Goal: Task Accomplishment & Management: Manage account settings

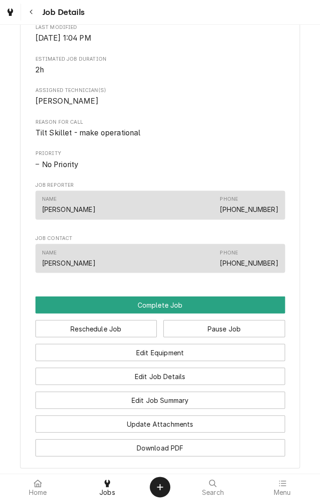
scroll to position [339, 0]
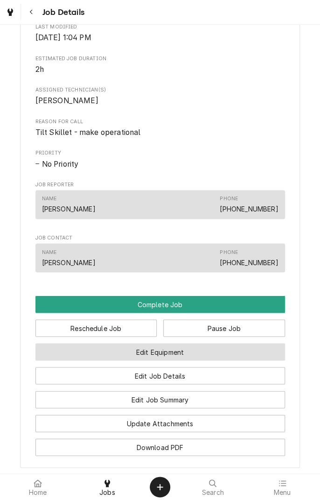
click at [206, 359] on button "Edit Equipment" at bounding box center [161, 351] width 250 height 17
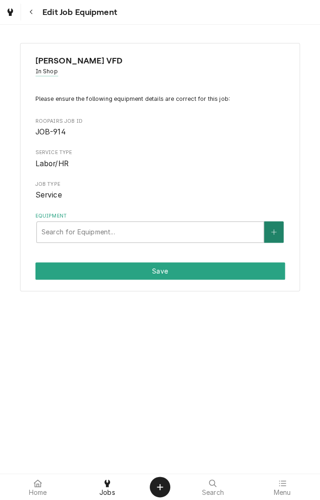
click at [275, 237] on button "Equipment" at bounding box center [274, 231] width 20 height 21
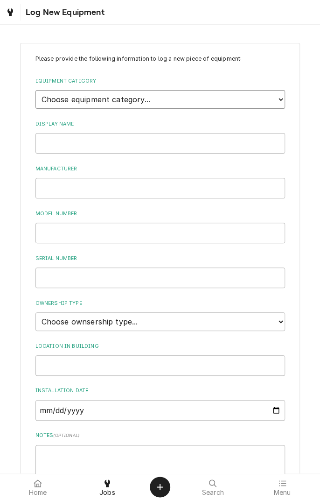
click at [276, 106] on select "Choose equipment category... Cooking Equipment Fryers Ice Machines Ovens and Ra…" at bounding box center [161, 99] width 250 height 19
select select "1"
click at [36, 90] on select "Choose equipment category... Cooking Equipment Fryers Ice Machines Ovens and Ra…" at bounding box center [161, 99] width 250 height 19
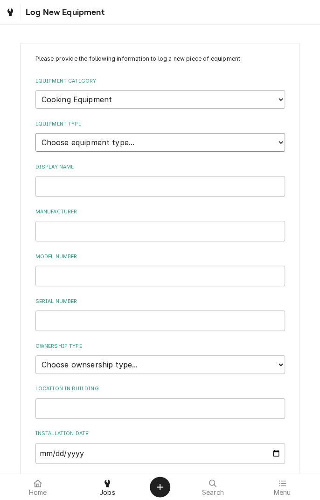
click at [154, 150] on select "Choose equipment type... Broiler Charbroiler Commercial Microwave Commercial To…" at bounding box center [161, 142] width 250 height 19
select select "7"
click at [36, 133] on select "Choose equipment type... Broiler Charbroiler Commercial Microwave Commercial To…" at bounding box center [161, 142] width 250 height 19
click at [144, 188] on input "Display Name" at bounding box center [161, 186] width 250 height 21
type input "Vulcan 1"
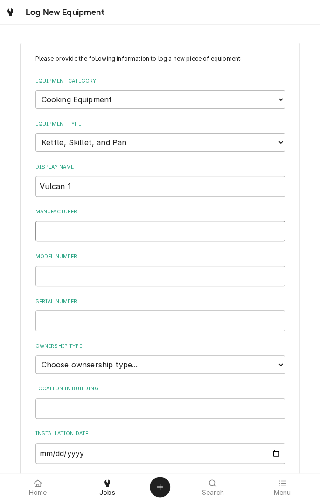
click at [111, 233] on input "Manufacturer" at bounding box center [161, 231] width 250 height 21
type input "Vulcan"
click at [129, 279] on input "Model Number" at bounding box center [161, 276] width 250 height 21
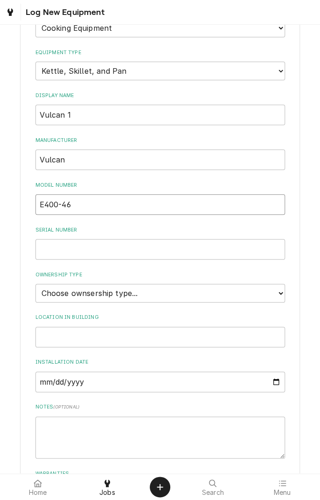
scroll to position [79, 0]
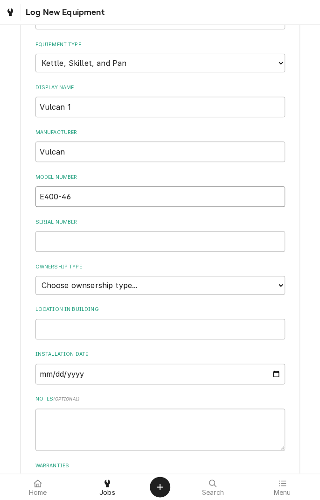
type input "E400-46"
click at [113, 248] on input "Serial Number" at bounding box center [161, 241] width 250 height 21
type input "07-039752 RN"
click at [280, 289] on select "Choose ownsership type... Unknown Owned Leased Rented" at bounding box center [161, 285] width 250 height 19
select select "1"
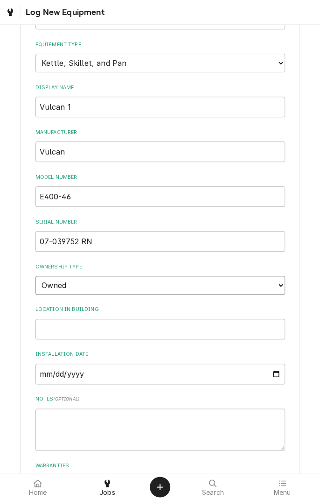
click at [36, 276] on select "Choose ownsership type... Unknown Owned Leased Rented" at bounding box center [161, 285] width 250 height 19
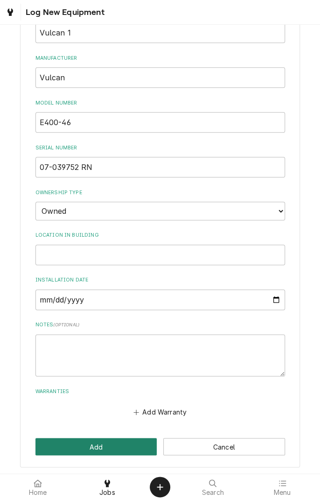
click at [114, 446] on button "Add" at bounding box center [97, 446] width 122 height 17
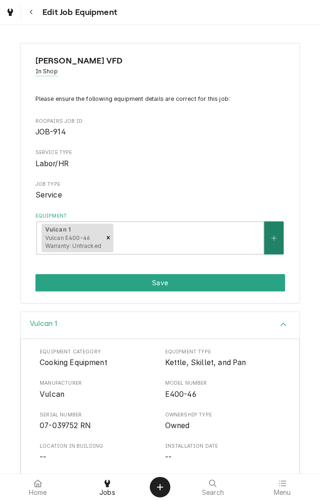
click at [273, 241] on button "Equipment" at bounding box center [274, 237] width 20 height 33
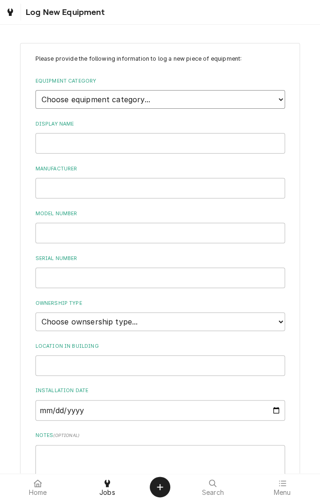
click at [277, 107] on select "Choose equipment category... Cooking Equipment Fryers Ice Machines Ovens and Ra…" at bounding box center [161, 99] width 250 height 19
select select "1"
click at [36, 90] on select "Choose equipment category... Cooking Equipment Fryers Ice Machines Ovens and Ra…" at bounding box center [161, 99] width 250 height 19
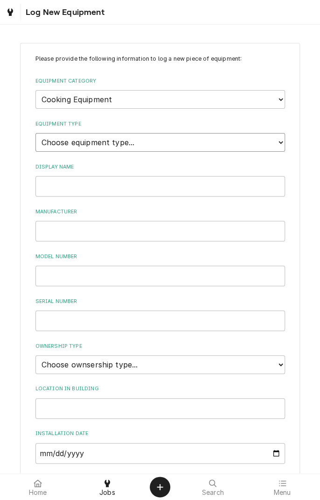
click at [128, 146] on select "Choose equipment type... Broiler Charbroiler Commercial Microwave Commercial To…" at bounding box center [161, 142] width 250 height 19
select select "7"
click at [36, 133] on select "Choose equipment type... Broiler Charbroiler Commercial Microwave Commercial To…" at bounding box center [161, 142] width 250 height 19
click at [139, 189] on input "Display Name" at bounding box center [161, 186] width 250 height 21
type input "Vulcan 2"
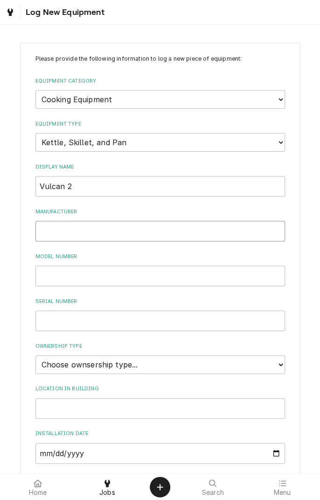
click at [133, 232] on input "Manufacturer" at bounding box center [161, 231] width 250 height 21
type input "Vulcan"
click at [132, 277] on input "Model Number" at bounding box center [161, 276] width 250 height 21
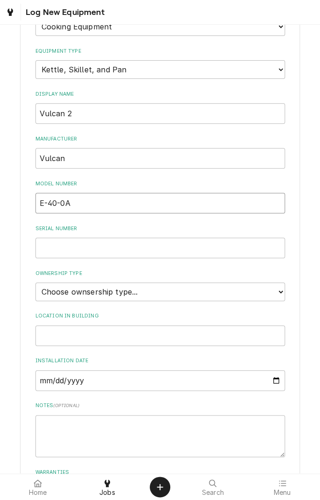
scroll to position [87, 0]
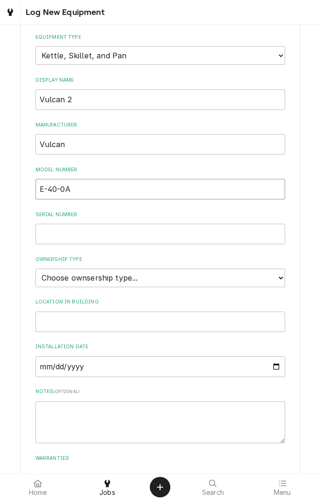
type input "E-40-0A"
click at [132, 236] on input "Serial Number" at bounding box center [161, 234] width 250 height 21
type input "87051749C"
click at [283, 281] on select "Choose ownsership type... Unknown Owned Leased Rented" at bounding box center [161, 278] width 250 height 19
select select "1"
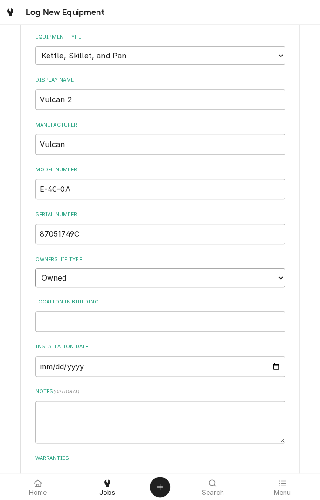
click at [36, 269] on select "Choose ownsership type... Unknown Owned Leased Rented" at bounding box center [161, 278] width 250 height 19
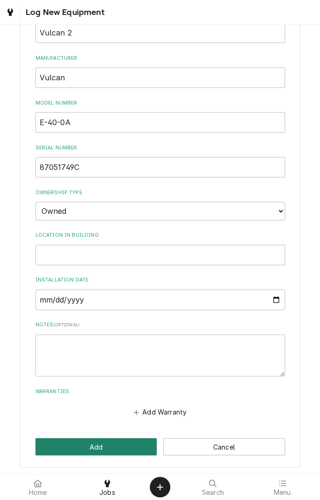
click at [113, 446] on button "Add" at bounding box center [97, 446] width 122 height 17
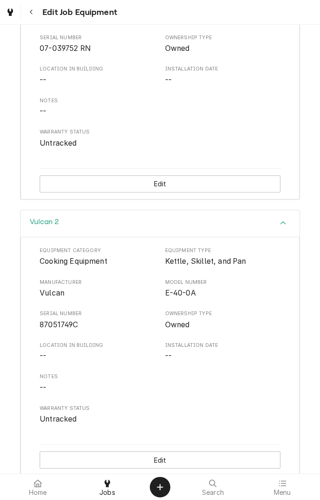
scroll to position [387, 0]
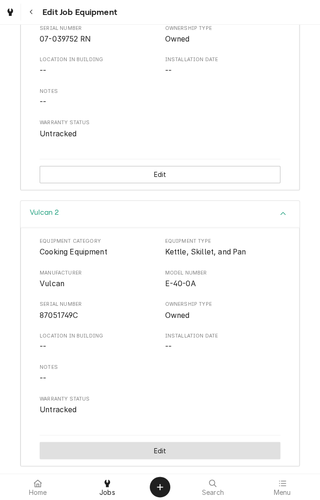
click at [163, 454] on button "Edit" at bounding box center [160, 450] width 241 height 17
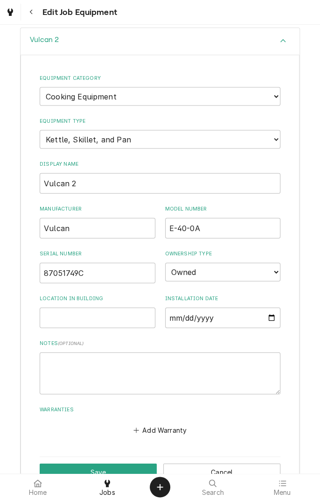
scroll to position [561, 0]
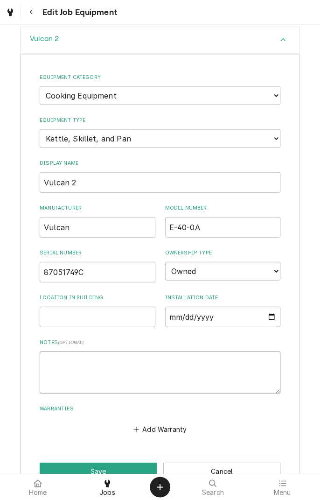
click at [113, 363] on textarea "Notes ( optional )" at bounding box center [160, 372] width 241 height 42
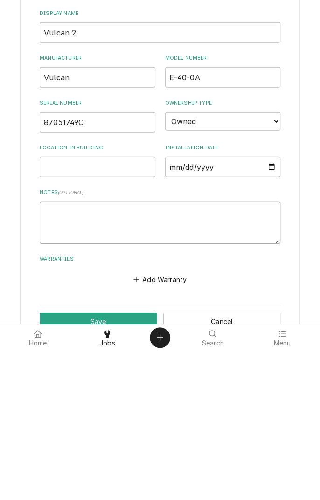
type textarea "4"
type textarea "x"
type textarea "48"
type textarea "x"
type textarea "480"
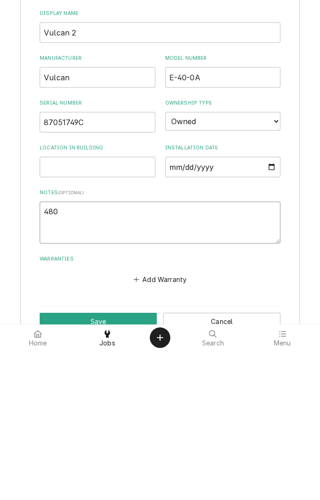
type textarea "x"
type textarea "480"
type textarea "x"
type textarea "480 v"
type textarea "x"
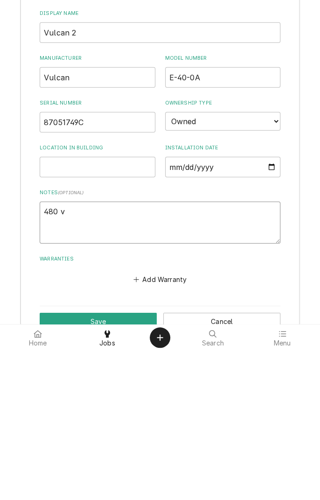
type textarea "480 vo"
type textarea "x"
type textarea "480 vol"
type textarea "x"
type textarea "480 volt"
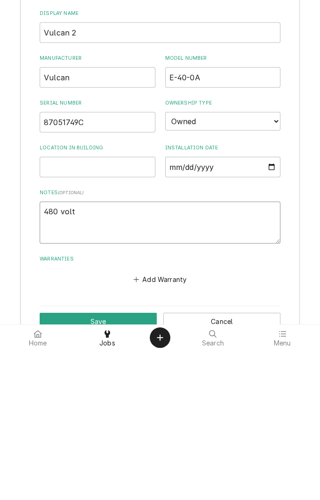
type textarea "x"
type textarea "480 volt"
type textarea "x"
type textarea "480 volt u"
type textarea "x"
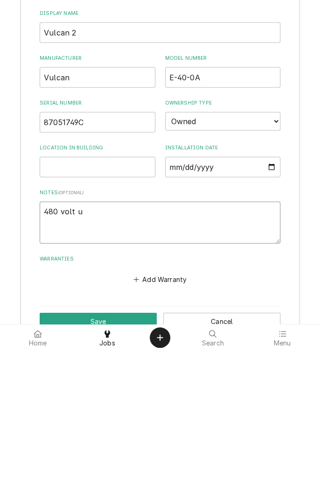
type textarea "480 volt un"
type textarea "x"
type textarea "480 volt uni"
type textarea "x"
type textarea "480 volt unit"
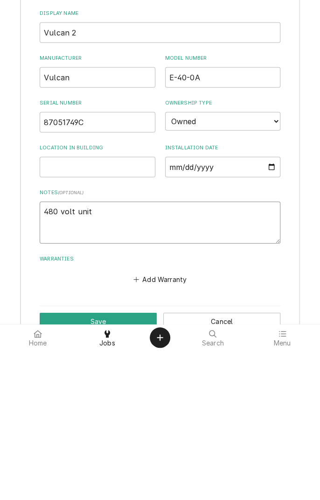
type textarea "x"
type textarea "480 volt unit"
click at [119, 469] on button "Save" at bounding box center [98, 470] width 117 height 17
type textarea "x"
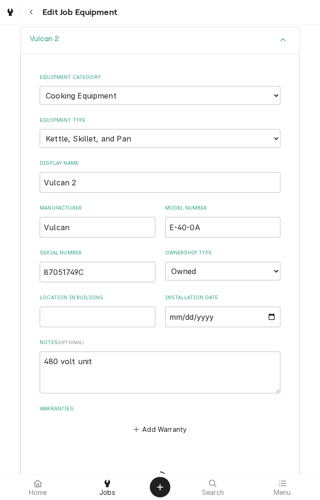
scroll to position [387, 0]
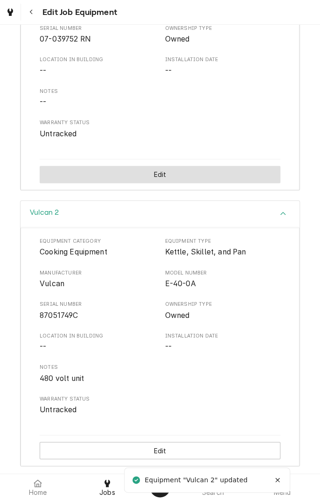
click at [189, 178] on button "Edit" at bounding box center [160, 174] width 241 height 17
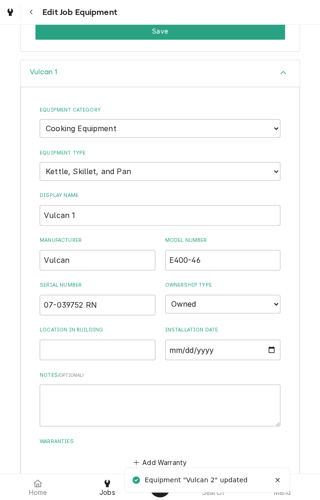
scroll to position [259, 0]
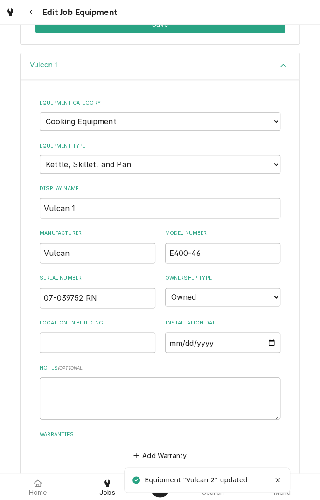
click at [163, 385] on textarea "Notes ( optional )" at bounding box center [160, 398] width 241 height 42
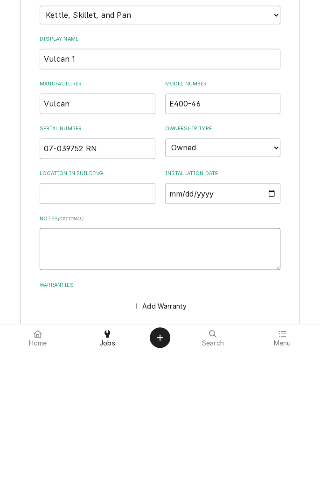
type textarea "2"
type textarea "x"
type textarea "20"
type textarea "x"
type textarea "208"
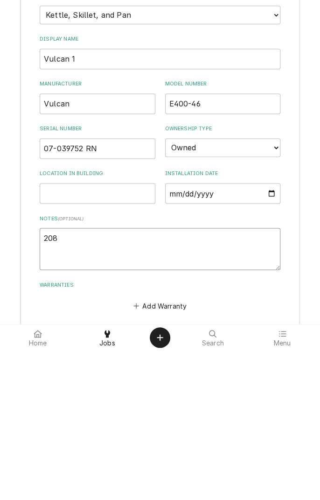
type textarea "x"
type textarea "208"
type textarea "x"
type textarea "208 v"
type textarea "x"
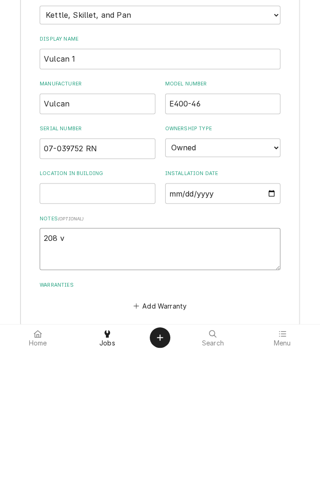
type textarea "208 vo"
type textarea "x"
type textarea "208 vol"
type textarea "x"
type textarea "208 volt"
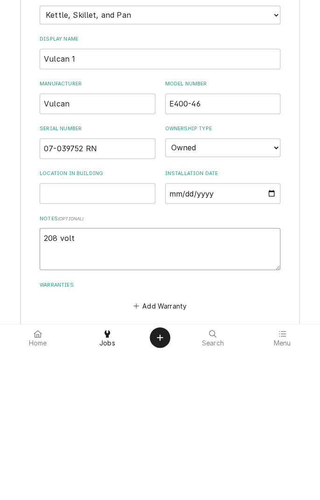
type textarea "x"
type textarea "208 volt"
type textarea "x"
type textarea "208 volt u"
type textarea "x"
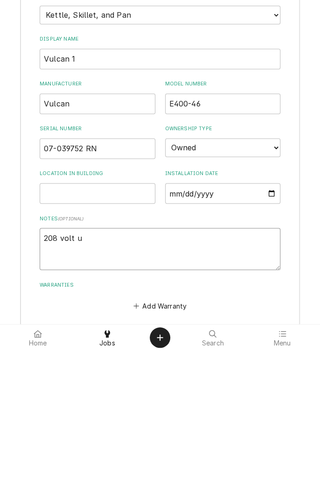
type textarea "208 volt un"
type textarea "x"
type textarea "208 volt uni"
type textarea "x"
type textarea "208 volt unit"
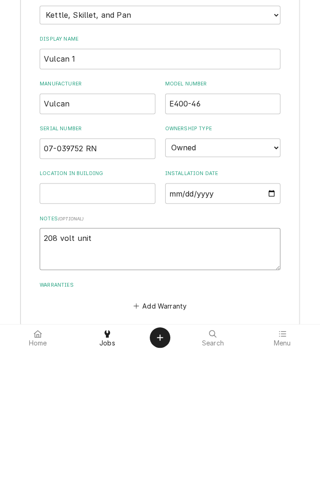
type textarea "x"
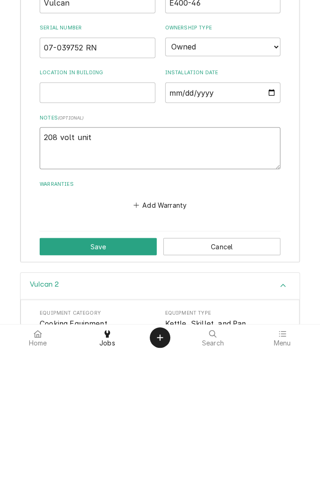
scroll to position [361, 0]
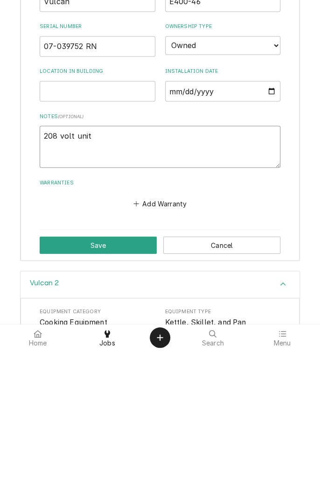
type textarea "208 volt unit"
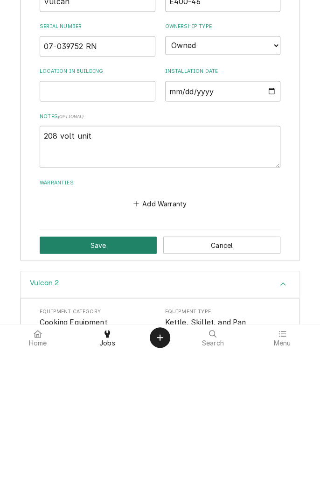
click at [113, 395] on button "Save" at bounding box center [98, 394] width 117 height 17
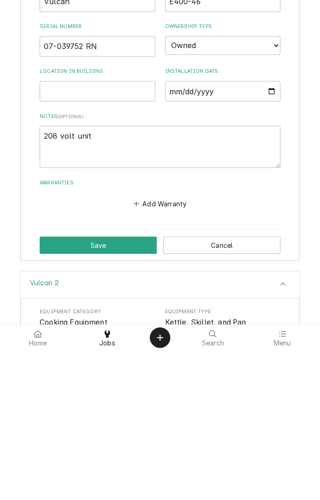
type textarea "x"
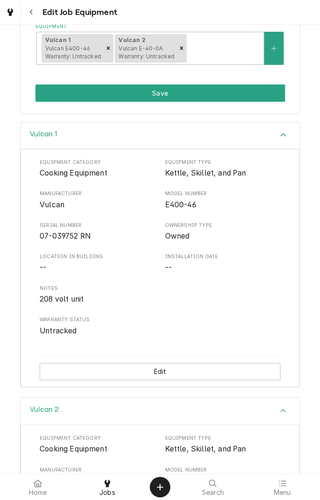
scroll to position [0, 0]
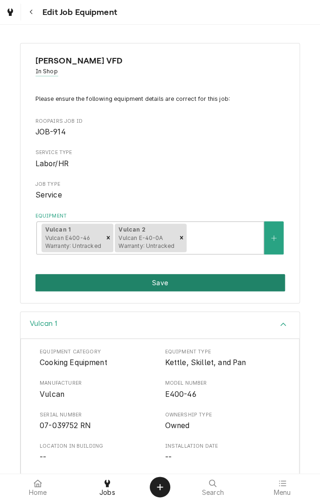
click at [181, 284] on button "Save" at bounding box center [161, 282] width 250 height 17
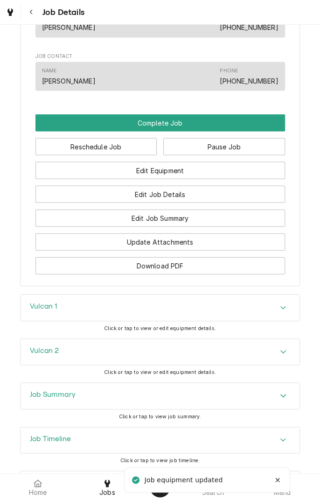
scroll to position [561, 0]
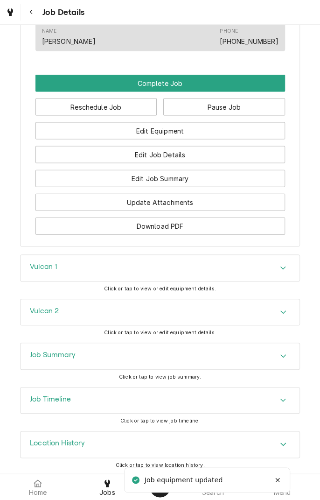
click at [195, 361] on div "Job Summary" at bounding box center [160, 356] width 279 height 26
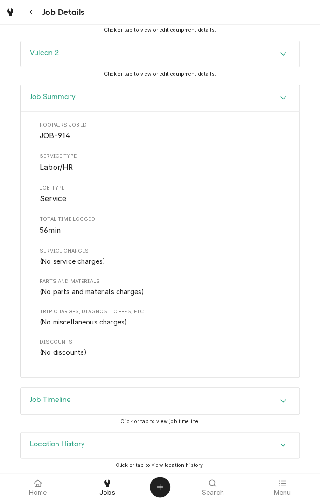
scroll to position [818, 0]
click at [216, 315] on div "Trip Charges, Diagnostic Fees, etc. (No miscellaneous charges)" at bounding box center [160, 318] width 241 height 19
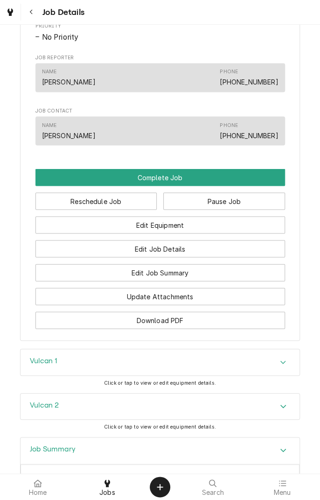
scroll to position [517, 0]
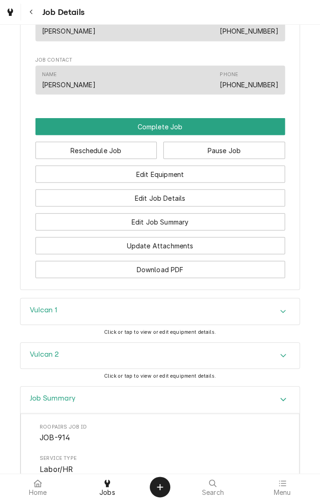
click at [284, 403] on div "Accordion Header" at bounding box center [284, 399] width 14 height 11
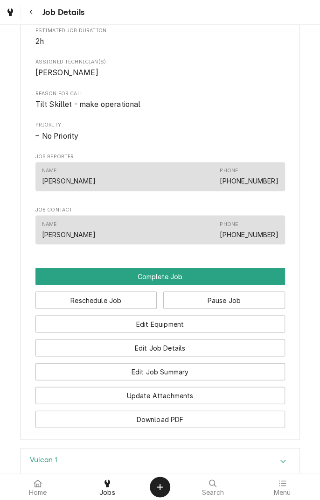
scroll to position [365, 0]
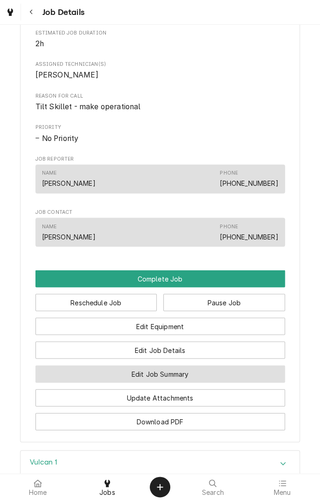
click at [190, 378] on button "Edit Job Summary" at bounding box center [161, 373] width 250 height 17
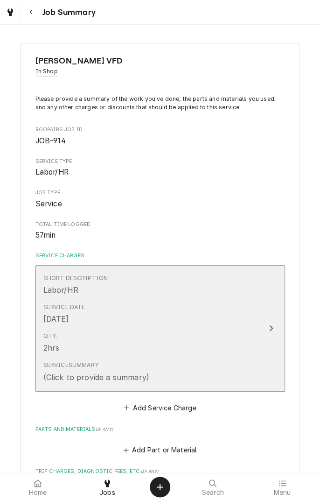
click at [201, 375] on div "Service Summary (Click to provide a summary)" at bounding box center [150, 371] width 214 height 29
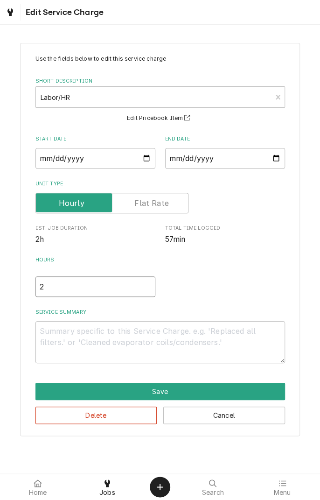
click at [67, 290] on input "2" at bounding box center [96, 287] width 120 height 21
type textarea "x"
type input "1"
type textarea "x"
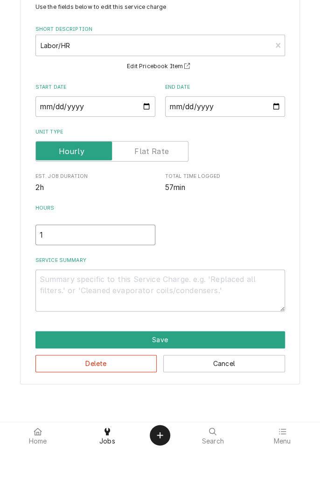
type input "1"
click at [128, 343] on textarea "Service Summary" at bounding box center [161, 342] width 250 height 42
type textarea "x"
type textarea "0"
type textarea "x"
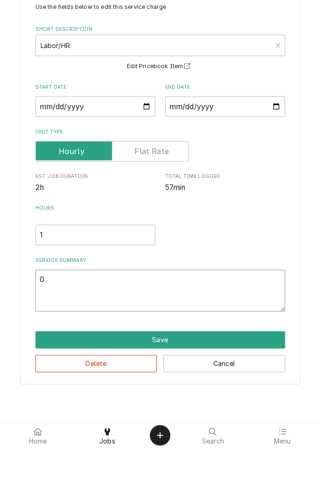
type textarea "09"
type textarea "x"
type textarea "09/"
type textarea "x"
type textarea "09/2"
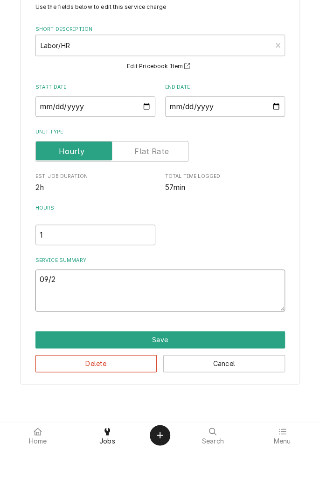
type textarea "x"
type textarea "09/20"
type textarea "x"
type textarea "09/20/"
type textarea "x"
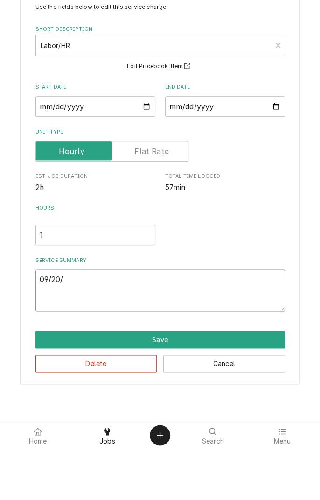
type textarea "09/20/2"
type textarea "x"
type textarea "09/20/25"
type textarea "x"
type textarea "09/20/25"
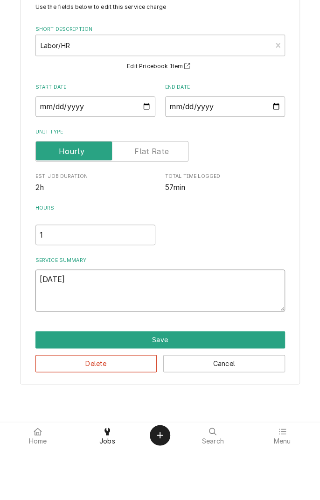
type textarea "x"
type textarea "09/20/25 d"
type textarea "x"
type textarea "09/20/25 di"
type textarea "x"
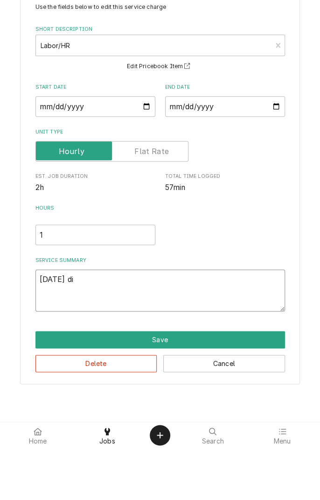
type textarea "09/20/25 dia"
type textarea "x"
type textarea "09/20/25 diag"
type textarea "x"
type textarea "09/20/25 diagn"
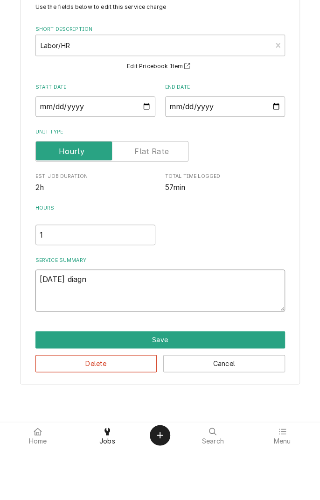
type textarea "x"
type textarea "09/20/25 diagno"
type textarea "x"
type textarea "09/20/25 diagnos"
type textarea "x"
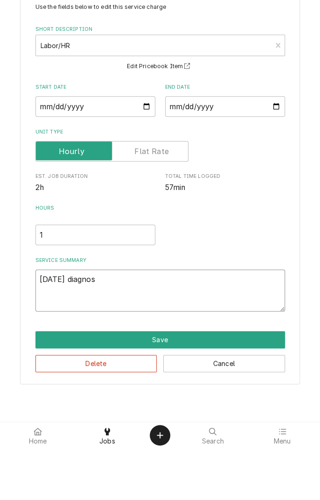
type textarea "09/20/25 diagnose"
type textarea "x"
type textarea "09/20/25 diagnosed"
type textarea "x"
type textarea "09/20/25 diagnosed"
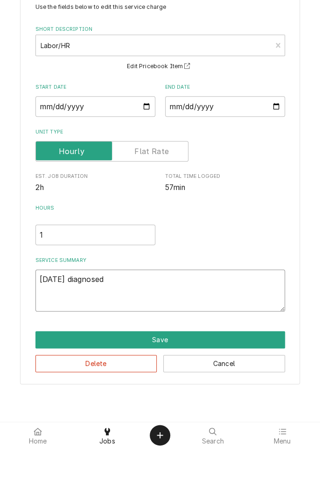
type textarea "x"
type textarea "09/20/25 diagnosed b"
type textarea "x"
type textarea "09/20/25 diagnosed br"
type textarea "x"
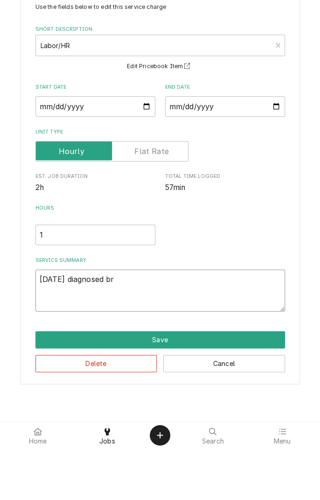
type textarea "09/20/25 diagnosed bra"
type textarea "x"
type textarea "09/20/25 diagnosed brai"
type textarea "x"
type textarea "09/20/25 diagnosed brais"
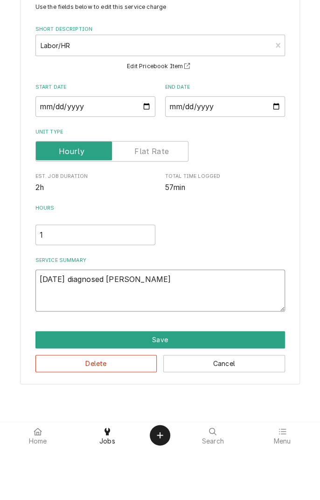
type textarea "x"
type textarea "09/20/25 diagnosed braise"
type textarea "x"
type textarea "09/20/25 diagnosed braiser"
type textarea "x"
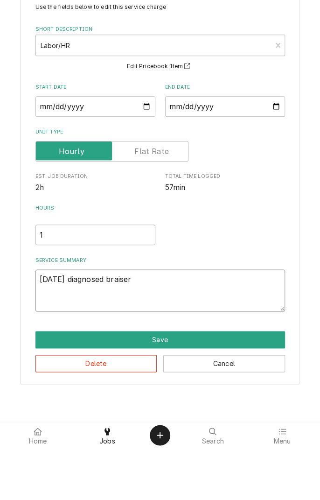
type textarea "09/20/25 diagnosed braiser"
type textarea "x"
type textarea "09/20/25 diagnosed braiser s"
type textarea "x"
type textarea "09/20/25 diagnosed braiser sk"
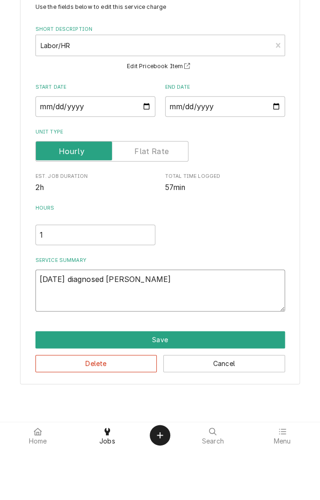
type textarea "x"
type textarea "09/20/25 diagnosed braiser ski"
type textarea "x"
type textarea "09/20/25 diagnosed braiser skil"
type textarea "x"
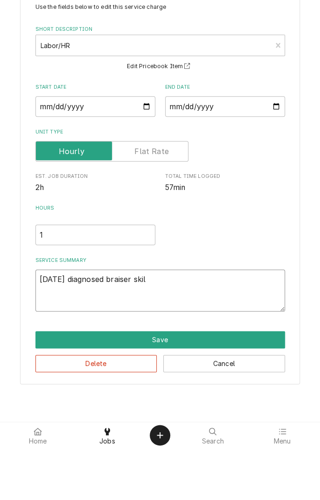
type textarea "09/20/25 diagnosed braiser skill"
type textarea "x"
type textarea "09/20/25 diagnosed braiser skille"
type textarea "x"
type textarea "09/20/25 diagnosed braiser skilley"
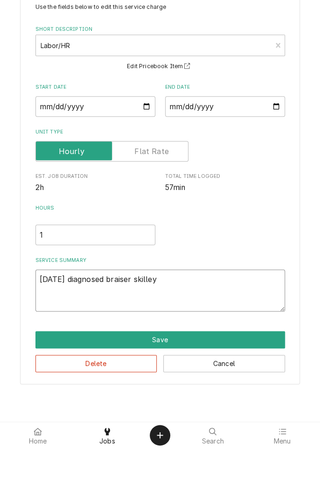
type textarea "x"
type textarea "09/20/25 diagnosed braiser skillet"
type textarea "x"
type textarea "09/20/25 diagnosed braiser skillet."
type textarea "x"
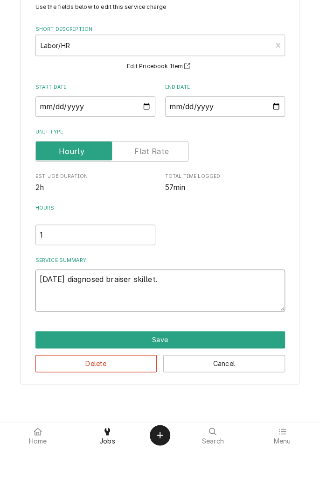
type textarea "09/20/25 diagnosed braiser skillet."
type textarea "x"
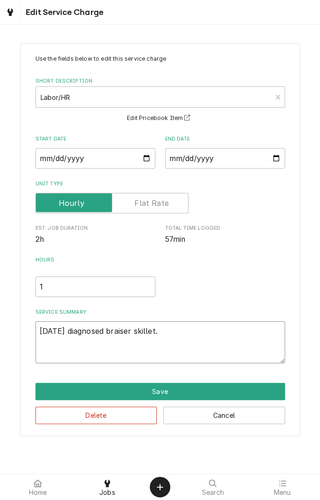
type textarea "09/20/25 diagnosed braiser skillet."
click at [266, 167] on input "2025-09-20" at bounding box center [225, 158] width 120 height 21
click at [201, 335] on textarea "09/20/25 diagnosed braiser skillet." at bounding box center [161, 342] width 250 height 42
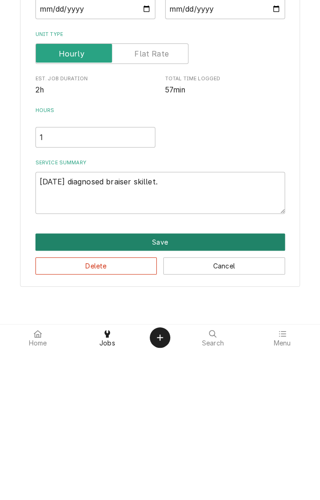
click at [162, 393] on button "Save" at bounding box center [161, 391] width 250 height 17
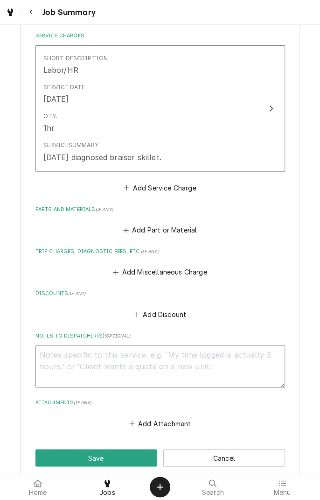
click at [254, 350] on textarea "Notes to Dispatcher(s) ( optional )" at bounding box center [161, 366] width 250 height 42
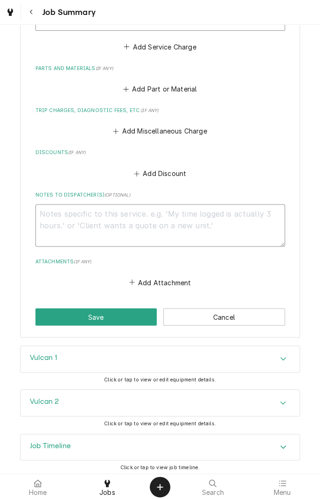
scroll to position [364, 0]
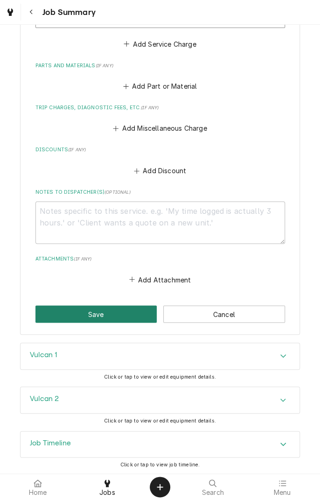
click at [117, 313] on button "Save" at bounding box center [97, 313] width 122 height 17
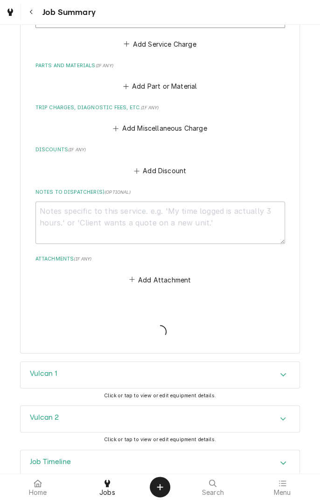
type textarea "x"
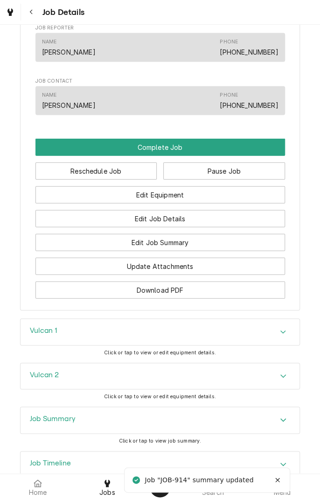
scroll to position [644, 0]
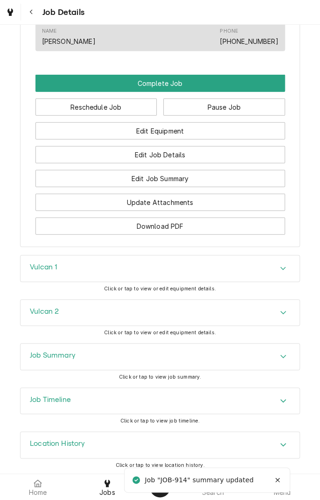
click at [283, 272] on div "Accordion Header" at bounding box center [284, 268] width 14 height 11
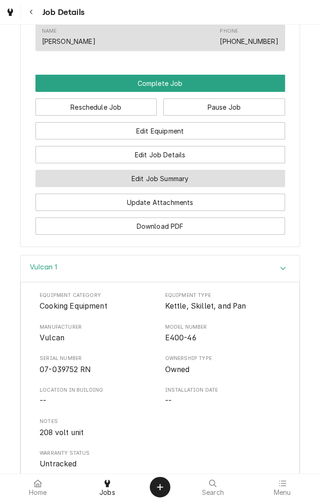
click at [199, 185] on button "Edit Job Summary" at bounding box center [161, 178] width 250 height 17
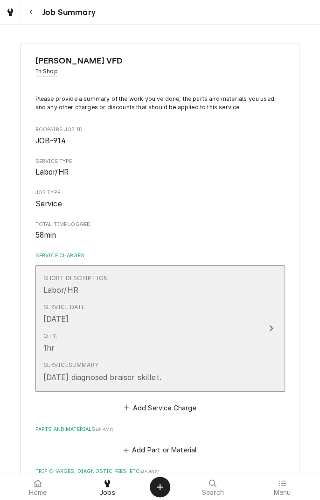
click at [266, 326] on div "Update Line Item" at bounding box center [271, 328] width 12 height 11
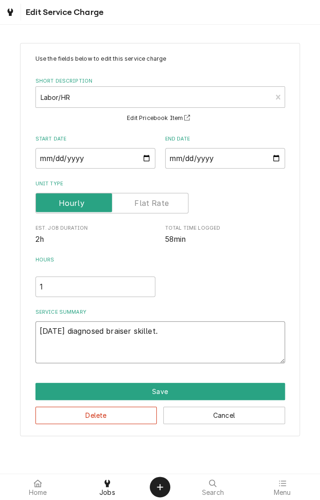
click at [197, 334] on textarea "[DATE] diagnosed braiser skillet." at bounding box center [161, 342] width 250 height 42
type textarea "x"
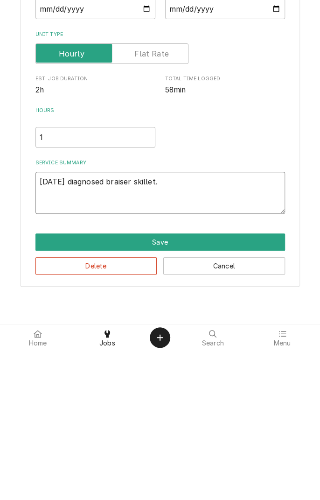
type textarea "[DATE] diagnosed braiser skillet."
type textarea "x"
type textarea "[DATE] diagnosed braiser skillet. V"
type textarea "x"
type textarea "[DATE] diagnosed braiser skillet. Vu"
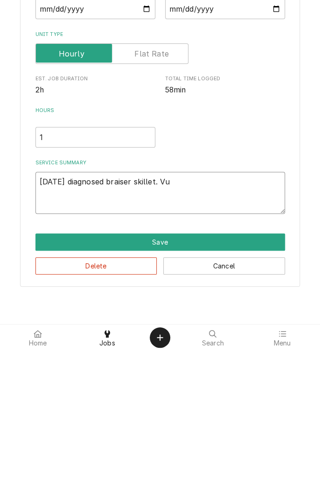
type textarea "x"
type textarea "[DATE] diagnosed braiser skillet. Vul"
type textarea "x"
type textarea "[DATE] diagnosed braiser skillet. Vulc"
type textarea "x"
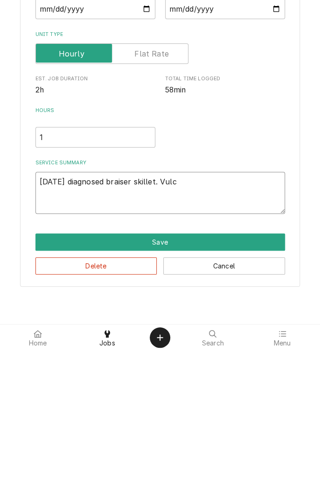
type textarea "[DATE] diagnosed braiser skillet. [GEOGRAPHIC_DATA]"
type textarea "x"
type textarea "09/20/25 diagnosed braiser skillet. Vulcan"
type textarea "x"
type textarea "09/20/25 diagnosed braiser skillet. Vulcan"
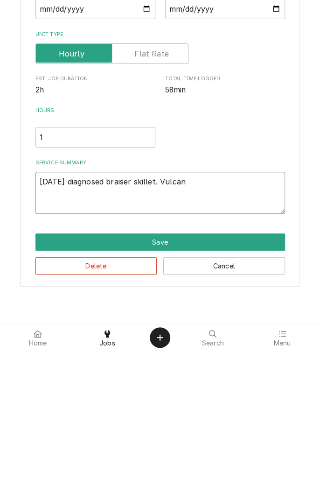
type textarea "x"
type textarea "09/20/25 diagnosed braiser skillet. Vulcan 1"
type textarea "x"
type textarea "09/20/25 diagnosed braiser skillet. Vulcan 1"
type textarea "x"
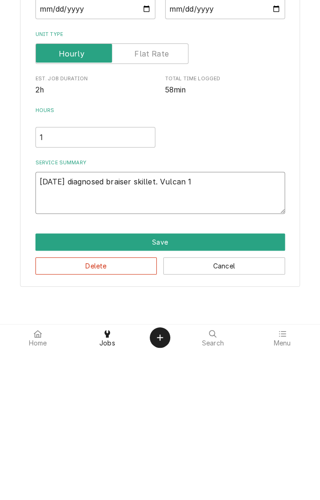
type textarea "09/20/25 diagnosed braiser skillet. Vulcan 1 a"
type textarea "x"
type textarea "09/20/25 diagnosed braiser skillet. Vulcan 1 al"
type textarea "x"
type textarea "09/20/25 diagnosed braiser skillet. Vulcan 1 all"
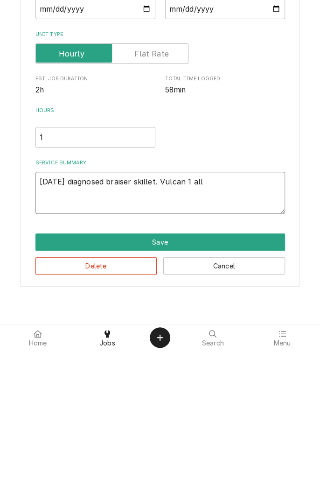
type textarea "x"
type textarea "09/20/25 diagnosed braiser skillet. Vulcan 1 all"
type textarea "x"
type textarea "09/20/25 diagnosed braiser skillet. Vulcan 1 all e"
type textarea "x"
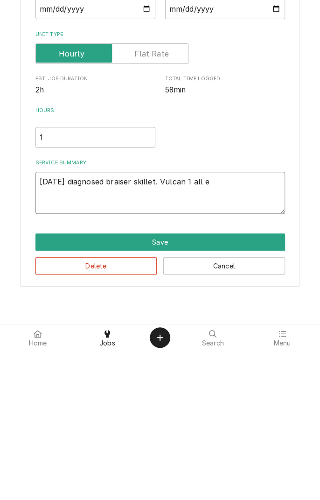
type textarea "09/20/25 diagnosed braiser skillet. Vulcan 1 all el"
type textarea "x"
type textarea "09/20/25 diagnosed braiser skillet. Vulcan 1 all ele"
type textarea "x"
type textarea "09/20/25 diagnosed braiser skillet. Vulcan 1 all elem"
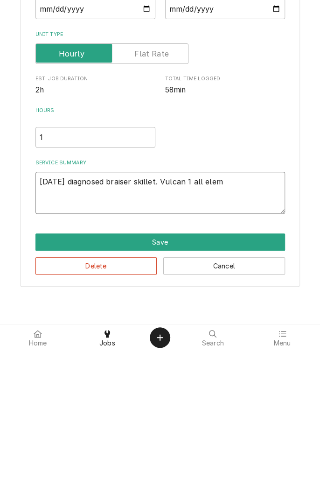
type textarea "x"
type textarea "09/20/25 diagnosed braiser skillet. Vulcan 1 all eleme"
type textarea "x"
type textarea "09/20/25 diagnosed braiser skillet. Vulcan 1 all elemen"
type textarea "x"
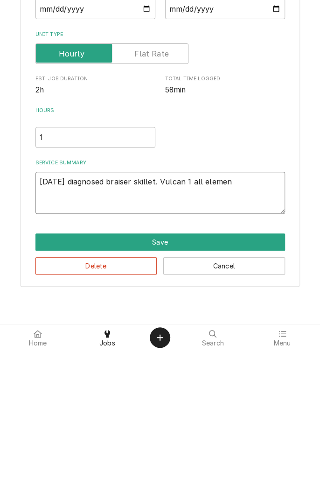
type textarea "09/20/25 diagnosed braiser skillet. Vulcan 1 all element"
type textarea "x"
type textarea "09/20/25 diagnosed braiser skillet. Vulcan 1 all element"
type textarea "x"
type textarea "09/20/25 diagnosed braiser skillet. Vulcan 1 all element v"
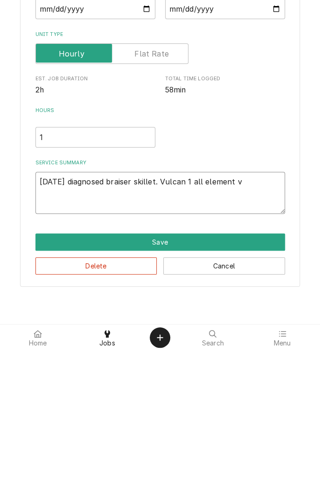
type textarea "x"
type textarea "09/20/25 diagnosed braiser skillet. Vulcan 1 all element ve"
type textarea "x"
type textarea "09/20/25 diagnosed braiser skillet. Vulcan 1 all element ver"
type textarea "x"
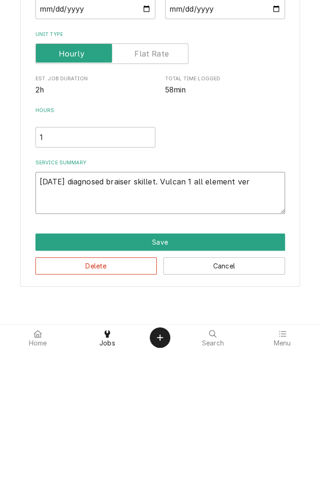
type textarea "09/20/25 diagnosed braiser skillet. Vulcan 1 all element verified"
type textarea "x"
type textarea "09/20/25 diagnosed braiser skillet. Vulcan 1 all element verified i"
type textarea "x"
type textarea "09/20/25 diagnosed braiser skillet. Vulcan 1 all element verified in"
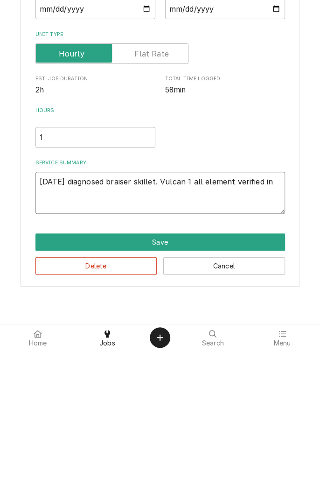
type textarea "x"
type textarea "09/20/25 diagnosed braiser skillet. Vulcan 1 all element verified int"
type textarea "x"
type textarea "09/20/25 diagnosed braiser skillet. Vulcan 1 all element verified inta"
type textarea "x"
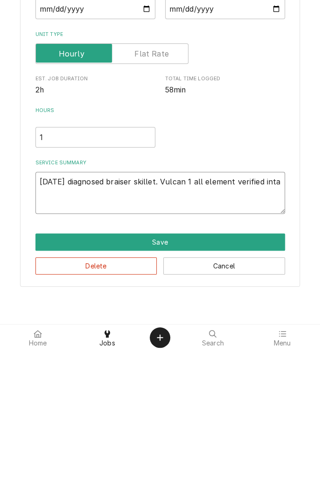
type textarea "09/20/25 diagnosed braiser skillet. Vulcan 1 all element verified intac"
type textarea "x"
type textarea "09/20/25 diagnosed braiser skillet. Vulcan 1 all element verified intact"
type textarea "x"
type textarea "09/20/25 diagnosed braiser skillet. Vulcan 1 all element verified intact."
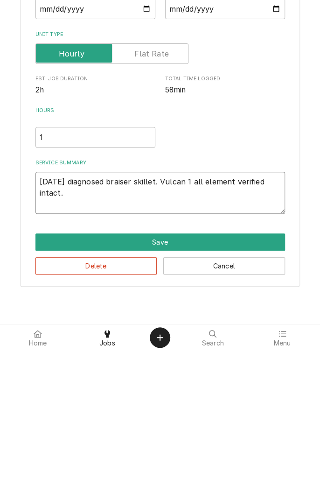
type textarea "x"
type textarea "09/20/25 diagnosed braiser skillet. Vulcan 1 all element verified intact."
type textarea "x"
type textarea "09/20/25 diagnosed braiser skillet. Vulcan 1 all element verified intact. C"
type textarea "x"
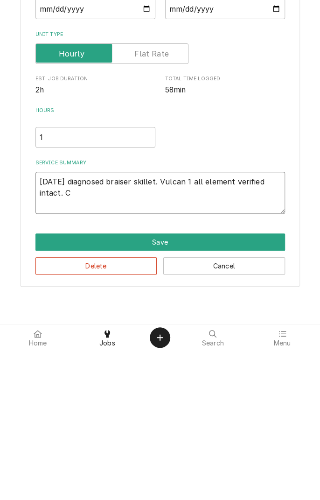
type textarea "09/20/25 diagnosed braiser skillet. Vulcan 1 all element verified intact. Co"
type textarea "x"
type textarea "09/20/25 diagnosed braiser skillet. Vulcan 1 all element verified intact. Con"
type textarea "x"
type textarea "09/20/25 diagnosed braiser skillet. Vulcan 1 all element verified intact. Cont"
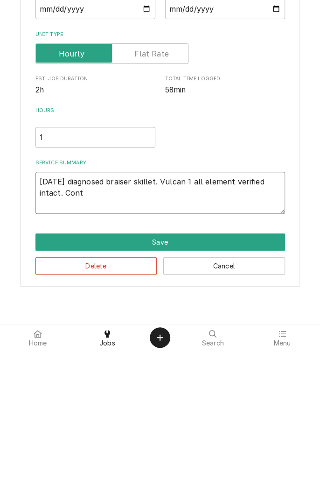
type textarea "x"
type textarea "09/20/25 diagnosed braiser skillet. Vulcan 1 all element verified intact. Contr"
type textarea "x"
type textarea "09/20/25 diagnosed braiser skillet. Vulcan 1 all element verified intact. Contro"
type textarea "x"
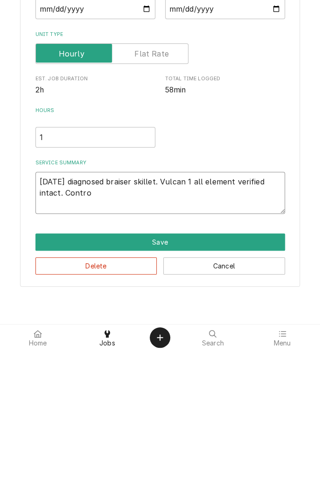
type textarea "09/20/25 diagnosed braiser skillet. Vulcan 1 all element verified intact. Contr…"
type textarea "x"
type textarea "09/20/25 diagnosed braiser skillet. Vulcan 1 all element verified intact. Contr…"
type textarea "x"
type textarea "09/20/25 diagnosed braiser skillet. Vulcan 1 all element verified intact. Contr…"
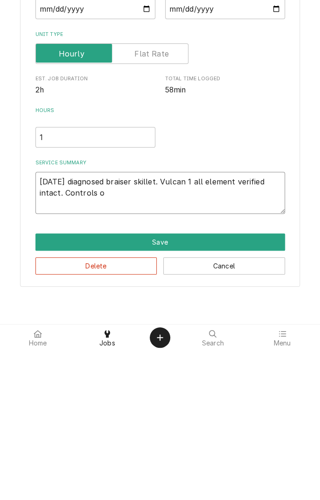
type textarea "x"
type textarea "09/20/25 diagnosed braiser skillet. Vulcan 1 all element verified intact. Contr…"
type textarea "x"
type textarea "09/20/25 diagnosed braiser skillet. Vulcan 1 all element verified intact. Contr…"
type textarea "x"
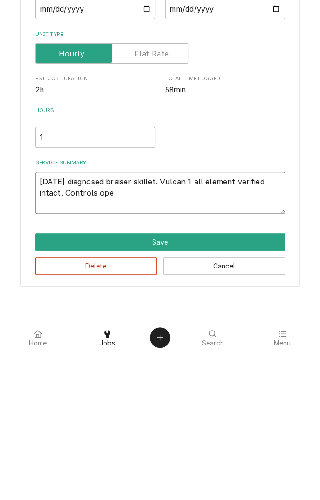
type textarea "09/20/25 diagnosed braiser skillet. Vulcan 1 all element verified intact. Contr…"
type textarea "x"
type textarea "09/20/25 diagnosed braiser skillet. Vulcan 1 all element verified intact. Contr…"
type textarea "x"
type textarea "09/20/25 diagnosed braiser skillet. Vulcan 1 all element verified intact. Contr…"
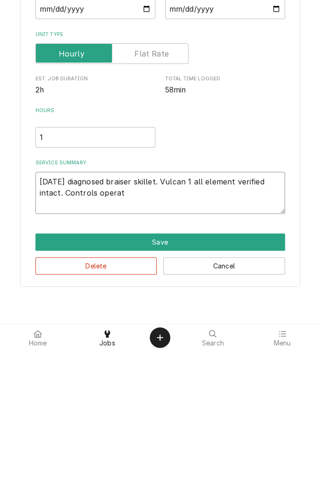
type textarea "x"
type textarea "09/20/25 diagnosed braiser skillet. Vulcan 1 all element verified intact. Contr…"
type textarea "x"
type textarea "09/20/25 diagnosed braiser skillet. Vulcan 1 all element verified intact. Contr…"
type textarea "x"
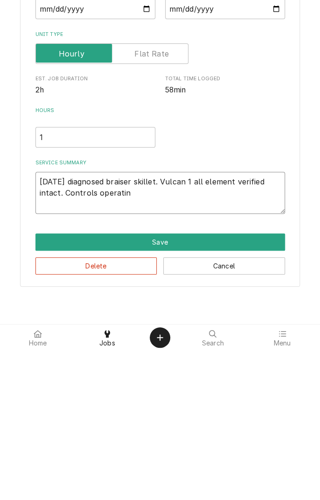
type textarea "09/20/25 diagnosed braiser skillet. Vulcan 1 all element verified intact. Contr…"
type textarea "x"
type textarea "09/20/25 diagnosed braiser skillet. Vulcan 1 all element verified intact. Contr…"
type textarea "x"
type textarea "09/20/25 diagnosed braiser skillet. Vulcan 1 all element verified intact. Contr…"
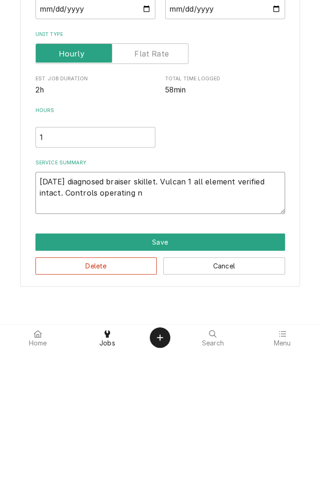
type textarea "x"
type textarea "09/20/25 diagnosed braiser skillet. Vulcan 1 all element verified intact. Contr…"
type textarea "x"
type textarea "09/20/25 diagnosed braiser skillet. Vulcan 1 all element verified intact. Contr…"
type textarea "x"
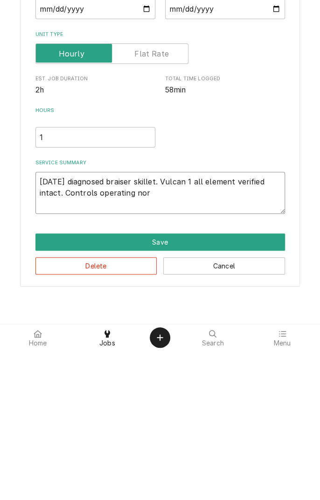
type textarea "09/20/25 diagnosed braiser skillet. Vulcan 1 all element verified intact. Contr…"
type textarea "x"
type textarea "09/20/25 diagnosed braiser skillet. Vulcan 1 all element verified intact. Contr…"
type textarea "x"
type textarea "09/20/25 diagnosed braiser skillet. Vulcan 1 all element verified intact. Contr…"
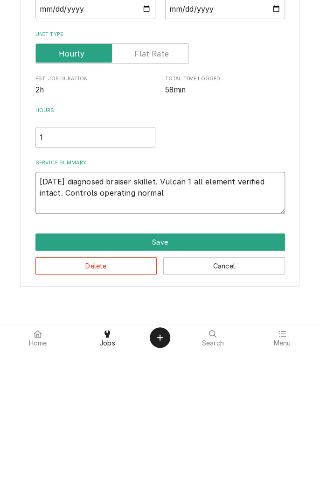
type textarea "x"
type textarea "09/20/25 diagnosed braiser skillet. Vulcan 1 all element verified intact. Contr…"
type textarea "x"
type textarea "09/20/25 diagnosed braiser skillet. Vulcan 1 all element verified intact. Contr…"
type textarea "x"
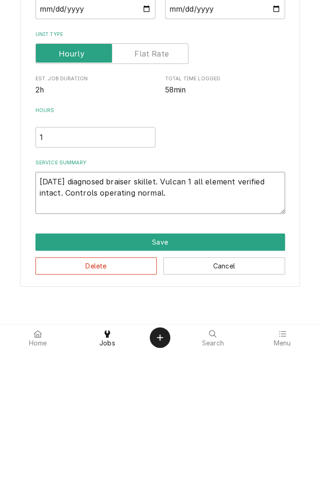
type textarea "09/20/25 diagnosed braiser skillet. Vulcan 1 all element verified intact. Contr…"
type textarea "x"
type textarea "09/20/25 diagnosed braiser skillet. Vulcan 1 all element verified intact. Contr…"
type textarea "x"
type textarea "09/20/25 diagnosed braiser skillet. Vulcan 1 all element verified intact. Contr…"
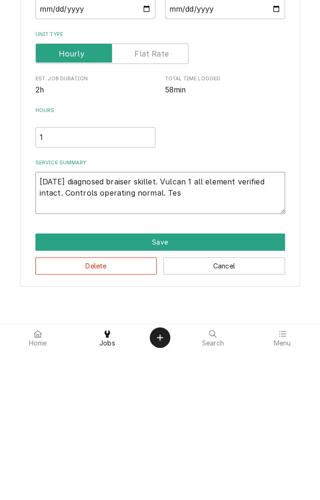
type textarea "x"
type textarea "09/20/25 diagnosed braiser skillet. Vulcan 1 all element verified intact. Contr…"
type textarea "x"
type textarea "09/20/25 diagnosed braiser skillet. Vulcan 1 all element verified intact. Contr…"
type textarea "x"
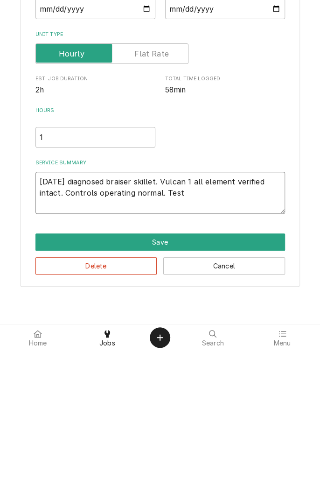
type textarea "09/20/25 diagnosed braiser skillet. Vulcan 1 all element verified intact. Contr…"
type textarea "x"
type textarea "09/20/25 diagnosed braiser skillet. Vulcan 1 all element verified intact. Contr…"
type textarea "x"
type textarea "09/20/25 diagnosed braiser skillet. Vulcan 1 all element verified intact. Contr…"
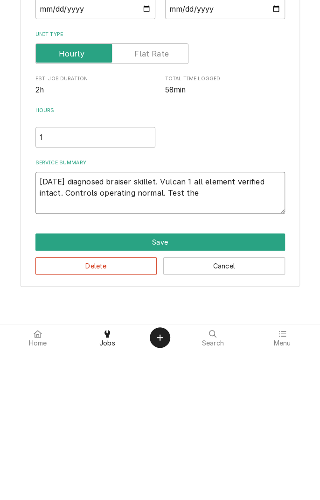
type textarea "x"
type textarea "09/20/25 diagnosed braiser skillet. Vulcan 1 all element verified intact. Contr…"
type textarea "x"
type textarea "09/20/25 diagnosed braiser skillet. Vulcan 1 all element verified intact. Contr…"
type textarea "x"
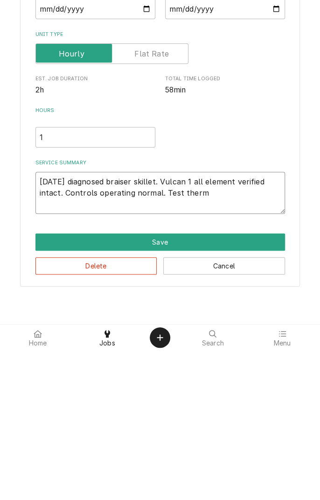
type textarea "09/20/25 diagnosed braiser skillet. Vulcan 1 all element verified intact. Contr…"
type textarea "x"
type textarea "09/20/25 diagnosed braiser skillet. Vulcan 1 all element verified intact. Contr…"
type textarea "x"
type textarea "09/20/25 diagnosed braiser skillet. Vulcan 1 all element verified intact. Contr…"
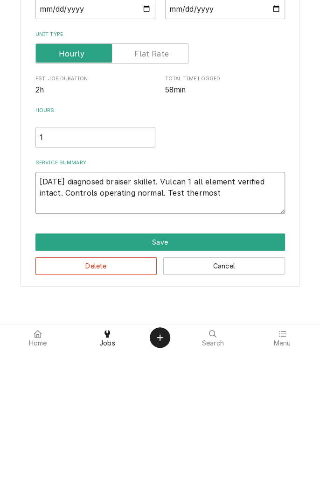
type textarea "x"
type textarea "09/20/25 diagnosed braiser skillet. Vulcan 1 all element verified intact. Contr…"
type textarea "x"
type textarea "09/20/25 diagnosed braiser skillet. Vulcan 1 all element verified intact. Contr…"
type textarea "x"
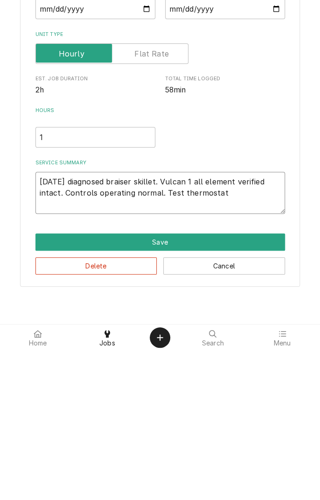
type textarea "09/20/25 diagnosed braiser skillet. Vulcan 1 all element verified intact. Contr…"
type textarea "x"
type textarea "09/20/25 diagnosed braiser skillet. Vulcan 1 all element verified intact. Contr…"
type textarea "x"
type textarea "09/20/25 diagnosed braiser skillet. Vulcan 1 all element verified intact. Contr…"
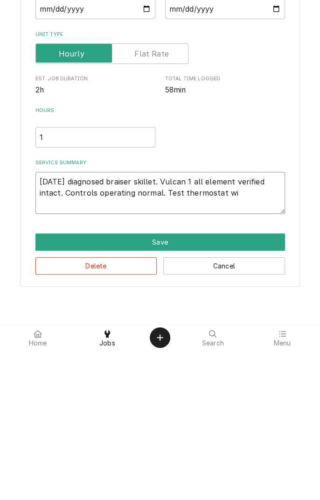
type textarea "x"
type textarea "09/20/25 diagnosed braiser skillet. Vulcan 1 all element verified intact. Contr…"
type textarea "x"
type textarea "09/20/25 diagnosed braiser skillet. Vulcan 1 all element verified intact. Contr…"
type textarea "x"
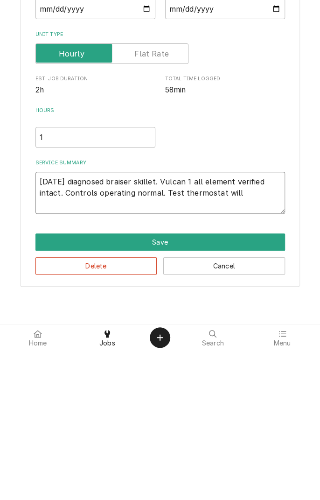
type textarea "09/20/25 diagnosed braiser skillet. Vulcan 1 all element verified intact. Contr…"
type textarea "x"
type textarea "09/20/25 diagnosed braiser skillet. Vulcan 1 all element verified intact. Contr…"
type textarea "x"
type textarea "09/20/25 diagnosed braiser skillet. Vulcan 1 all element verified intact. Contr…"
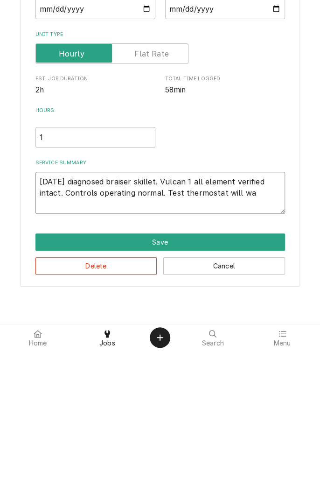
type textarea "x"
type textarea "09/20/25 diagnosed braiser skillet. Vulcan 1 all element verified intact. Contr…"
type textarea "x"
type textarea "09/20/25 diagnosed braiser skillet. Vulcan 1 all element verified intact. Contr…"
type textarea "x"
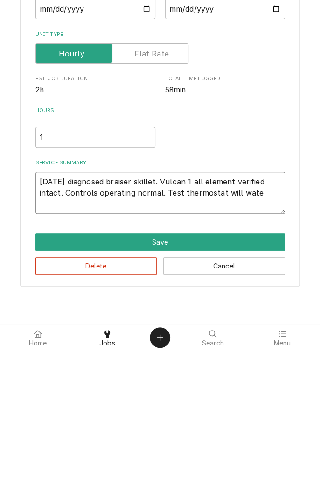
type textarea "09/20/25 diagnosed braiser skillet. Vulcan 1 all element verified intact. Contr…"
type textarea "x"
type textarea "09/20/25 diagnosed braiser skillet. Vulcan 1 all element verified intact. Contr…"
type textarea "x"
type textarea "09/20/25 diagnosed braiser skillet. Vulcan 1 all element verified intact. Contr…"
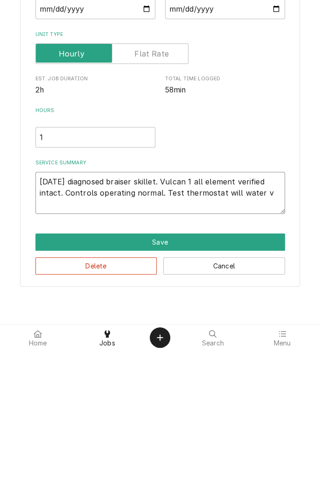
type textarea "x"
type textarea "09/20/25 diagnosed braiser skillet. Vulcan 1 all element verified intact. Contr…"
type textarea "x"
type textarea "09/20/25 diagnosed braiser skillet. Vulcan 1 all element verified intact. Contr…"
type textarea "x"
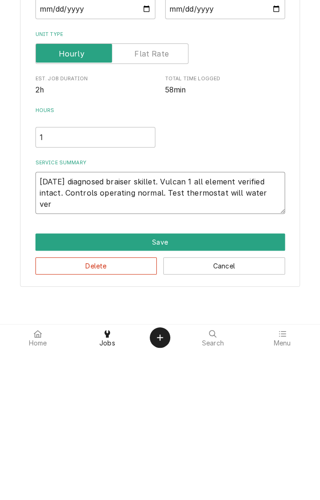
type textarea "09/20/25 diagnosed braiser skillet. Vulcan 1 all element verified intact. Contr…"
type textarea "x"
type textarea "09/20/25 diagnosed braiser skillet. Vulcan 1 all element verified intact. Contr…"
type textarea "x"
type textarea "09/20/25 diagnosed braiser skillet. Vulcan 1 all element verified intact. Contr…"
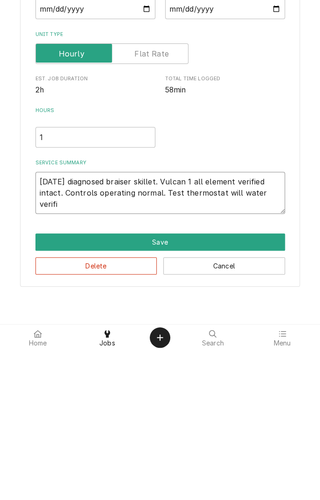
type textarea "x"
type textarea "09/20/25 diagnosed braiser skillet. Vulcan 1 all element verified intact. Contr…"
type textarea "x"
type textarea "09/20/25 diagnosed braiser skillet. Vulcan 1 all element verified intact. Contr…"
type textarea "x"
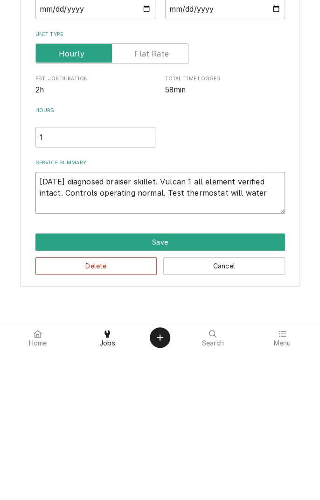
type textarea "09/20/25 diagnosed braiser skillet. Vulcan 1 all element verified intact. Contr…"
type textarea "x"
type textarea "09/20/25 diagnosed braiser skillet. Vulcan 1 all element verified intact. Contr…"
type textarea "x"
type textarea "09/20/25 diagnosed braiser skillet. Vulcan 1 all element verified intact. Contr…"
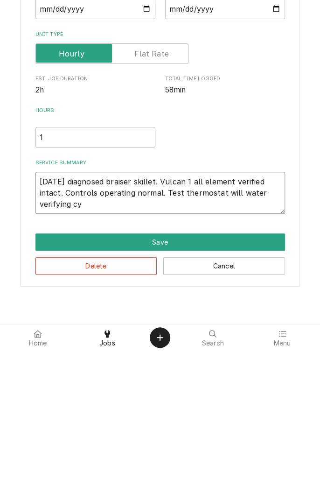
type textarea "x"
type textarea "09/20/25 diagnosed braiser skillet. Vulcan 1 all element verified intact. Contr…"
type textarea "x"
type textarea "09/20/25 diagnosed braiser skillet. Vulcan 1 all element verified intact. Contr…"
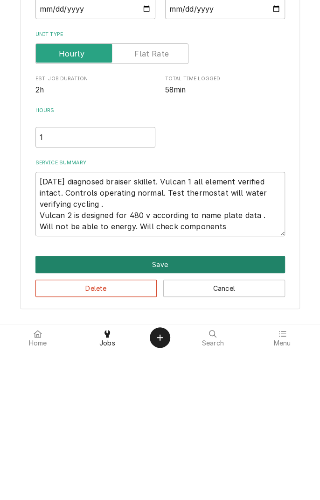
click at [163, 419] on button "Save" at bounding box center [161, 413] width 250 height 17
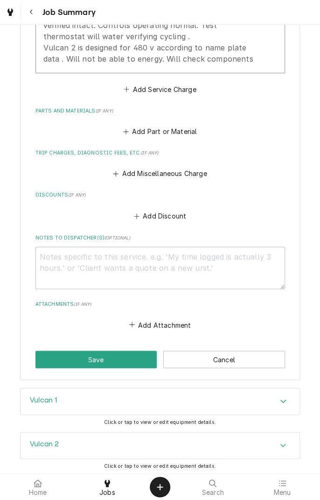
scroll to position [409, 0]
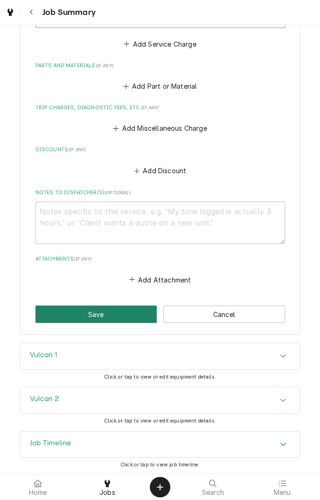
click at [114, 316] on button "Save" at bounding box center [97, 313] width 122 height 17
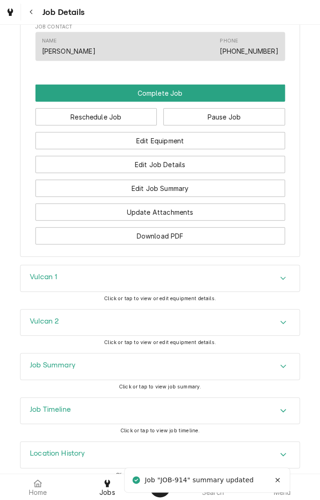
scroll to position [673, 0]
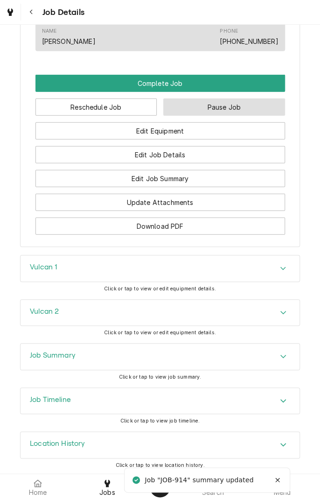
click at [243, 110] on button "Pause Job" at bounding box center [224, 107] width 122 height 17
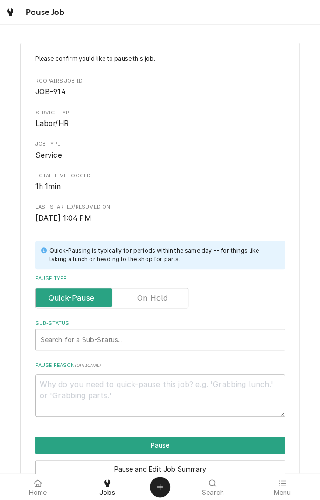
click at [162, 299] on label "Pause Type" at bounding box center [112, 298] width 153 height 21
click at [162, 299] on input "Pause Type" at bounding box center [112, 298] width 145 height 21
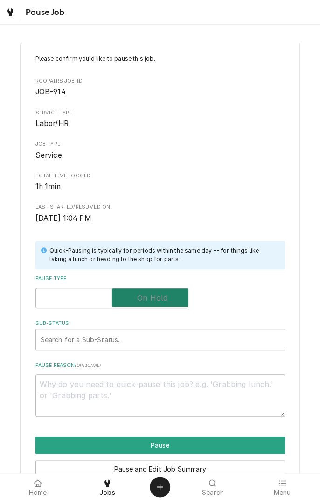
checkbox input "true"
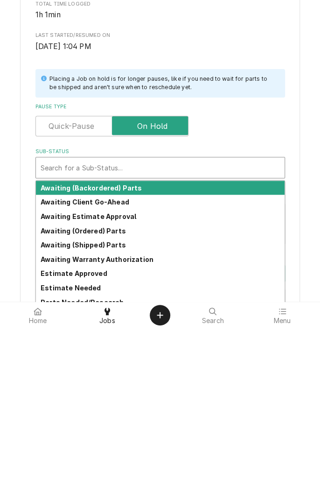
click at [118, 378] on div "Awaiting Client Go-Ahead" at bounding box center [160, 374] width 249 height 14
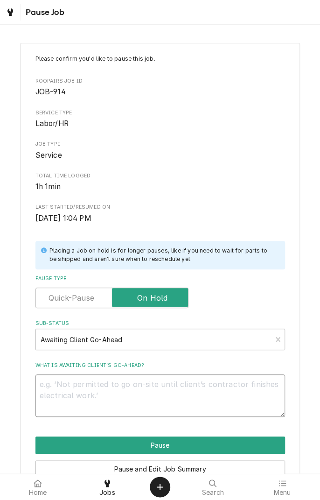
click at [156, 390] on textarea "What is awaiting client’s go-ahead?" at bounding box center [161, 396] width 250 height 42
type textarea "x"
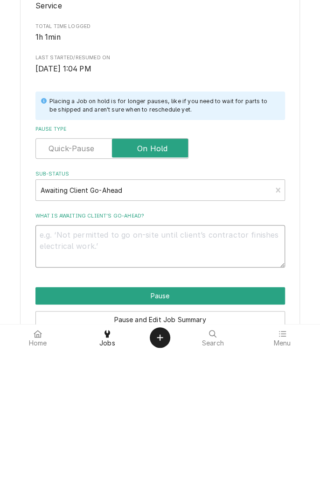
type textarea "D"
type textarea "x"
type textarea "Di"
type textarea "x"
type textarea "Dis"
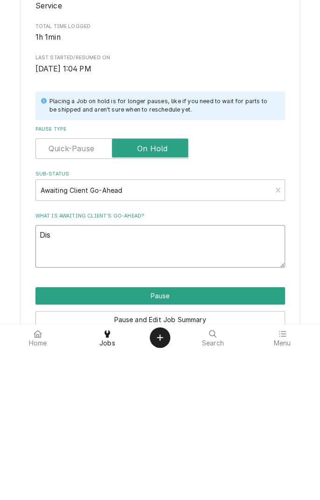
type textarea "x"
type textarea "Disc"
type textarea "x"
type textarea "Discu"
type textarea "x"
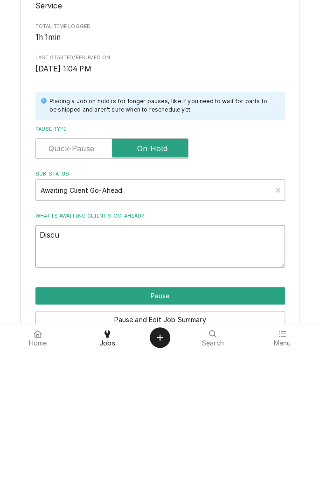
type textarea "Discus"
type textarea "x"
type textarea "Discuss"
type textarea "x"
type textarea "Discuss"
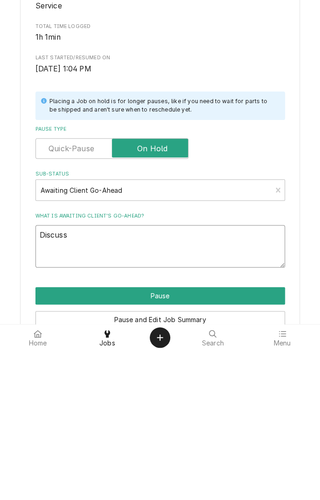
type textarea "x"
type textarea "Discuss w"
type textarea "x"
type textarea "Discuss wi"
type textarea "x"
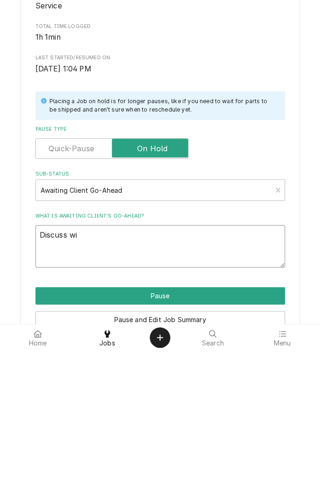
type textarea "Discuss wit"
type textarea "x"
type textarea "Discuss with"
type textarea "x"
type textarea "Discuss with"
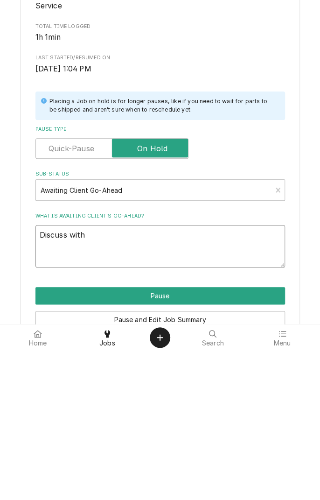
type textarea "x"
type textarea "Discuss with c"
type textarea "x"
type textarea "Discuss with cl"
type textarea "x"
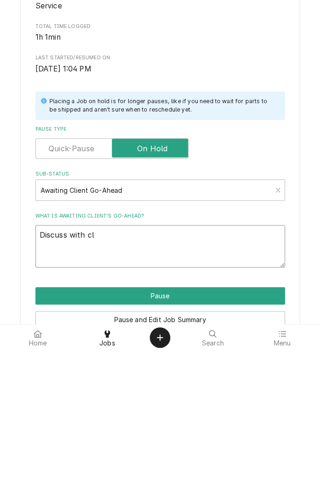
type textarea "Discuss with cli"
type textarea "x"
type textarea "Discuss with clie"
type textarea "x"
type textarea "Discuss with clien"
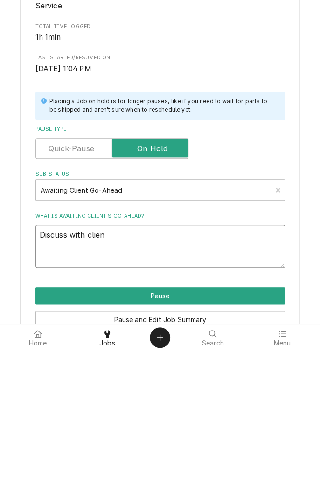
type textarea "x"
type textarea "Discuss with client"
type textarea "x"
type textarea "Discuss with client"
type textarea "x"
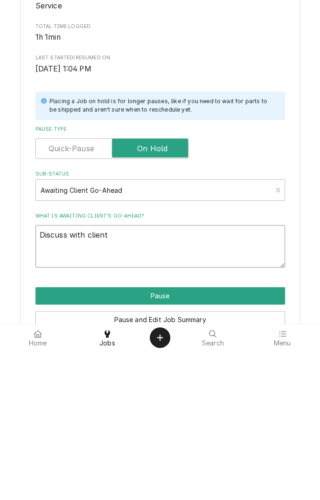
type textarea "Discuss with client o"
type textarea "x"
type textarea "Discuss with client on"
type textarea "x"
type textarea "Discuss with client on"
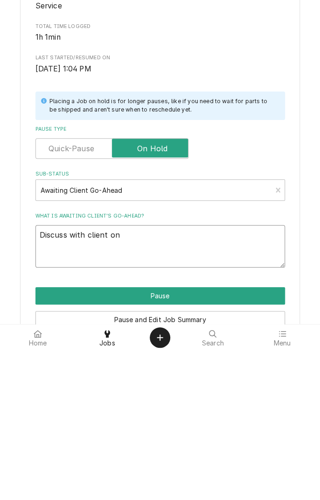
type textarea "x"
type textarea "Discuss with client on s"
type textarea "x"
type textarea "Discuss with client on st"
type textarea "x"
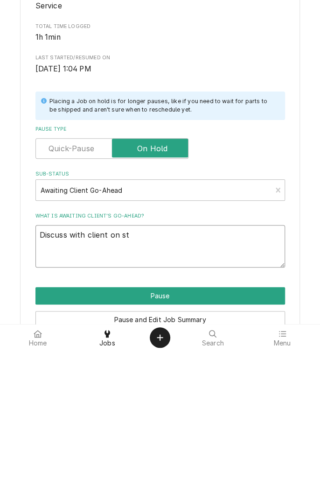
type textarea "Discuss with client on sta"
type textarea "x"
type textarea "Discuss with client on stat"
type textarea "x"
type textarea "Discuss with client on statu"
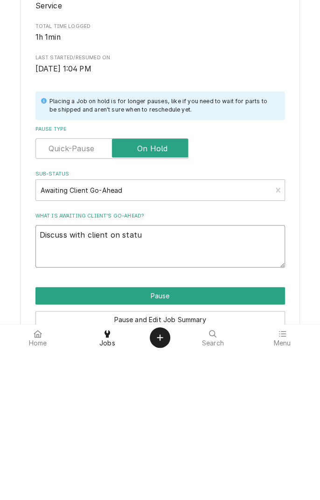
type textarea "x"
type textarea "Discuss with client on status"
type textarea "x"
type textarea "Discuss with client on status"
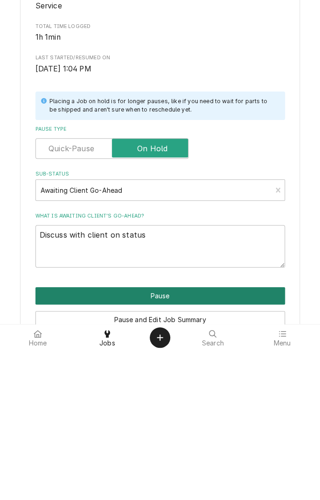
click at [188, 442] on button "Pause" at bounding box center [161, 445] width 250 height 17
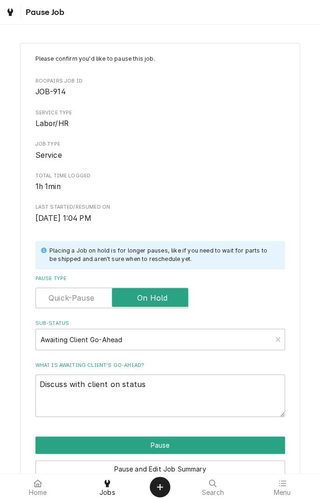
type textarea "x"
